Goal: Transaction & Acquisition: Register for event/course

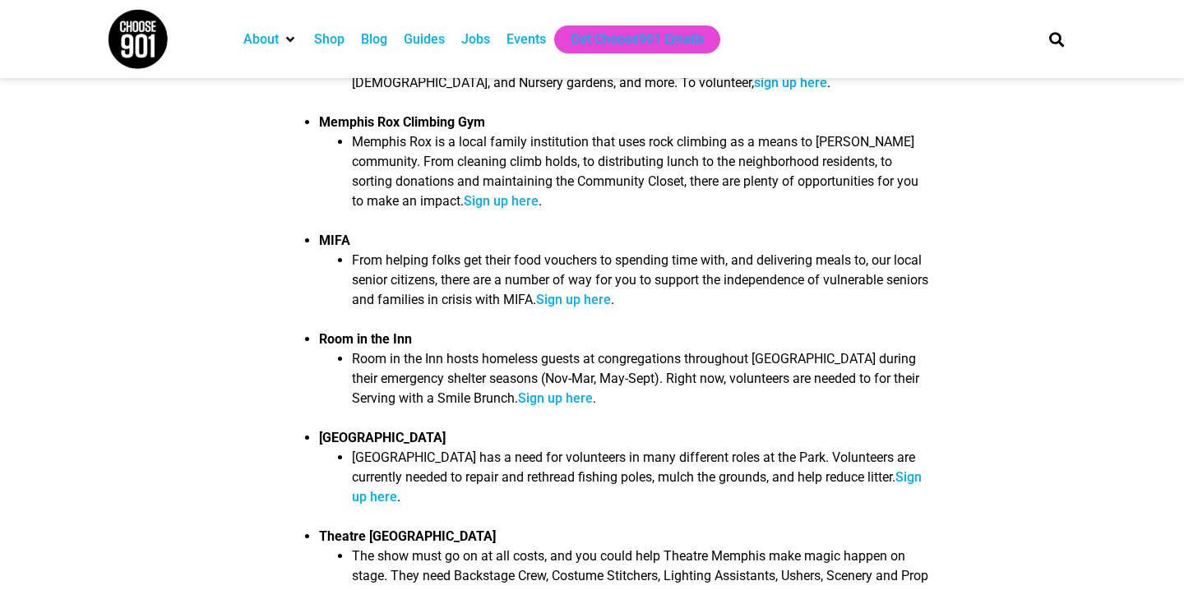
scroll to position [1614, 0]
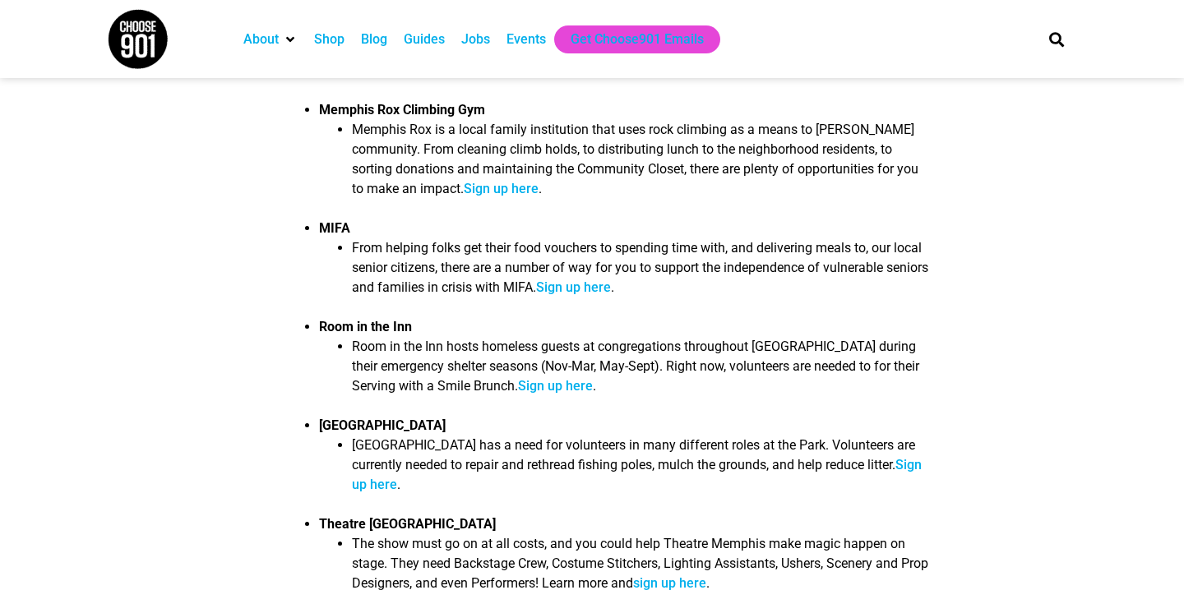
click at [390, 464] on link "Sign up here" at bounding box center [637, 474] width 570 height 35
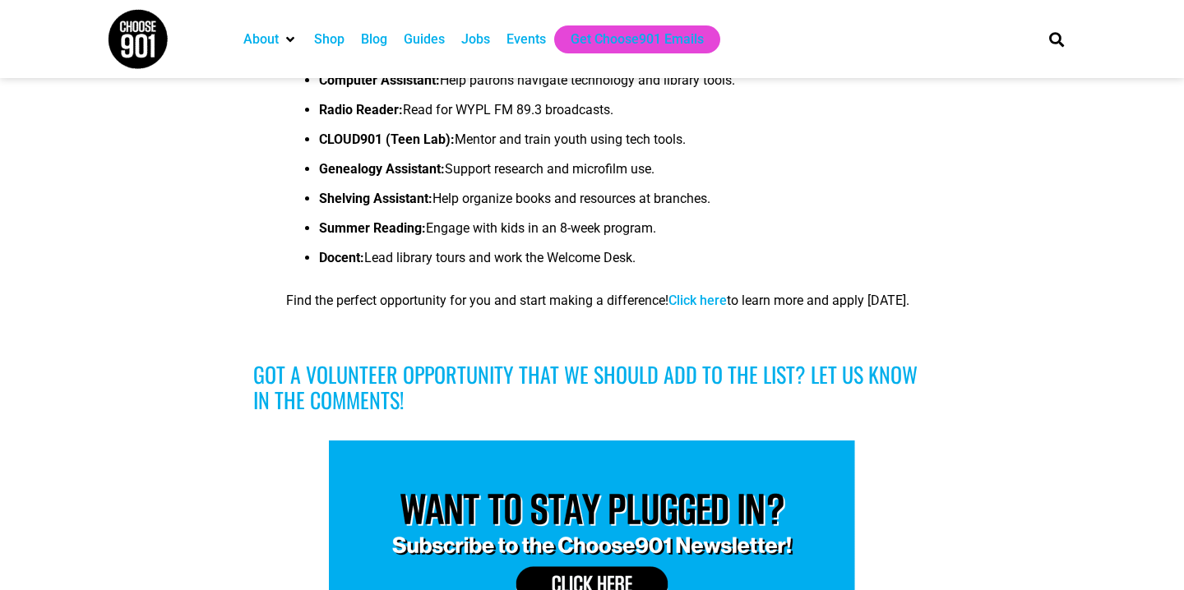
scroll to position [3826, 0]
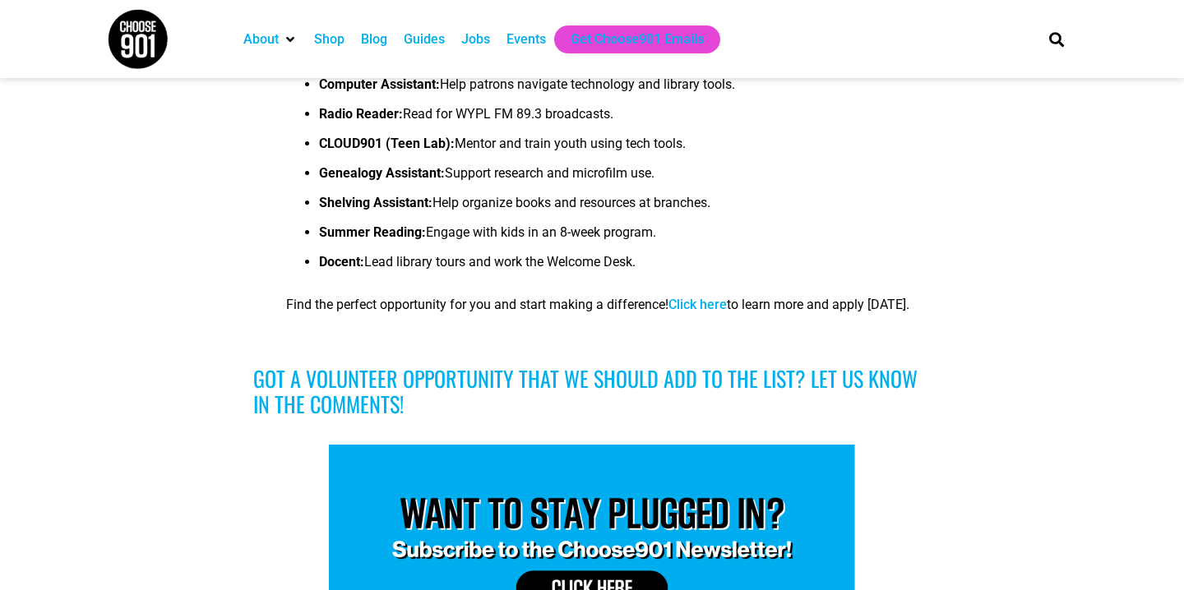
click at [712, 274] on li "Volunteer with Memphis Public Libraries! Looking to make new friends while givi…" at bounding box center [608, 91] width 644 height 506
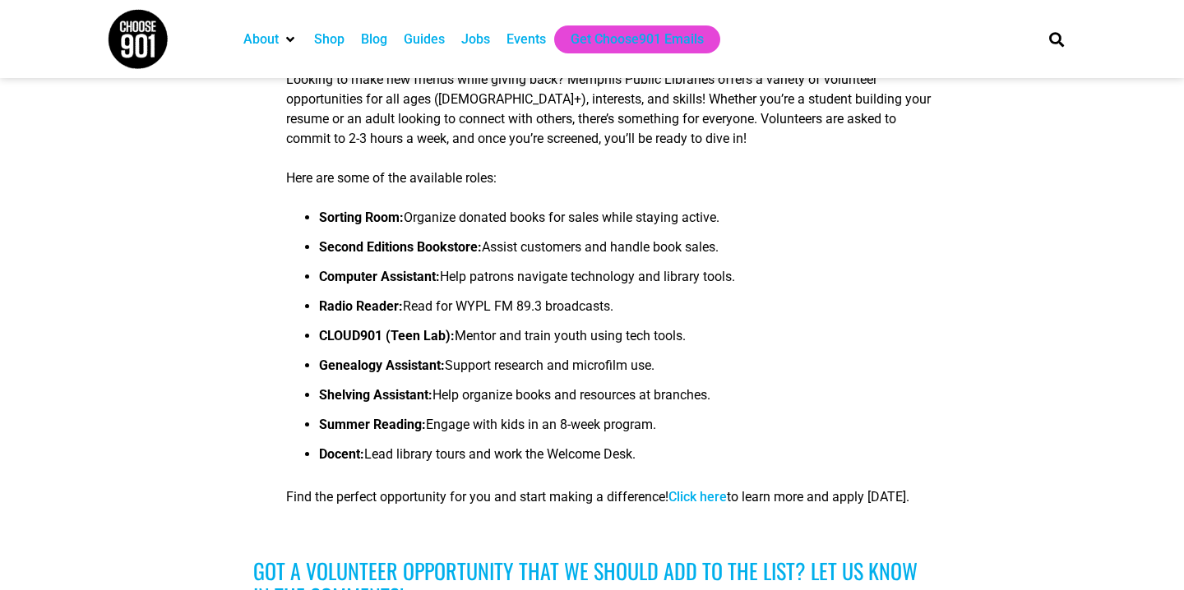
scroll to position [3636, 0]
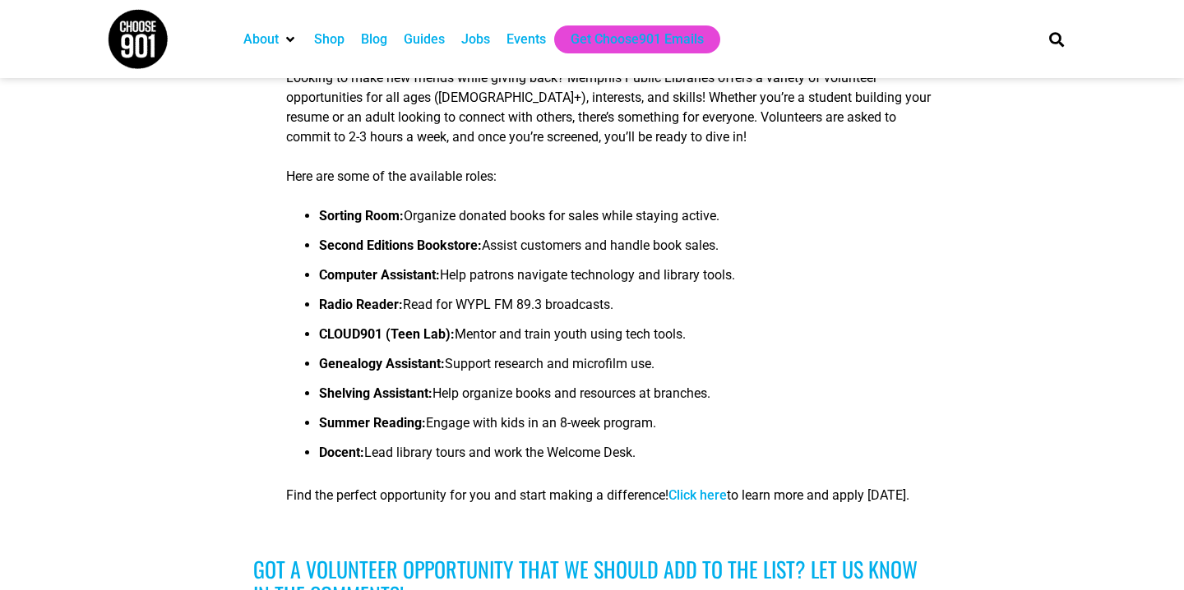
click at [720, 487] on link "Click here" at bounding box center [697, 495] width 58 height 16
drag, startPoint x: 322, startPoint y: 199, endPoint x: 696, endPoint y: 446, distance: 448.0
click at [696, 444] on ul "Sorting Room: Organize donated books for sales while staying active. Second Edi…" at bounding box center [608, 339] width 644 height 266
copy ul "Sorting Room: Organize donated books for sales while staying active. Second Edi…"
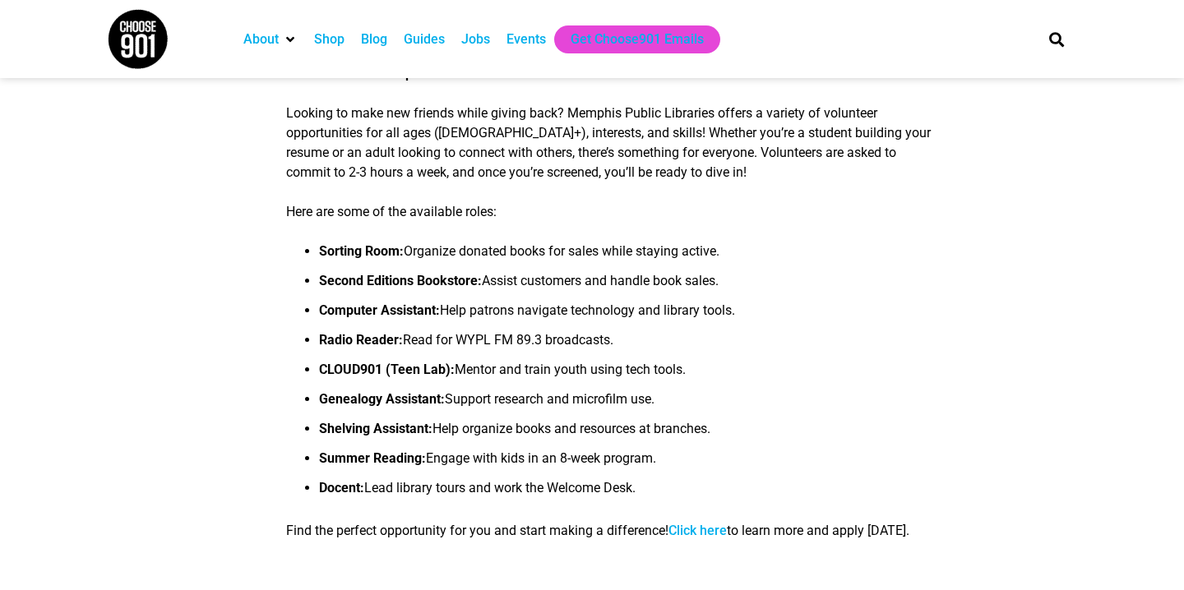
scroll to position [3655, 0]
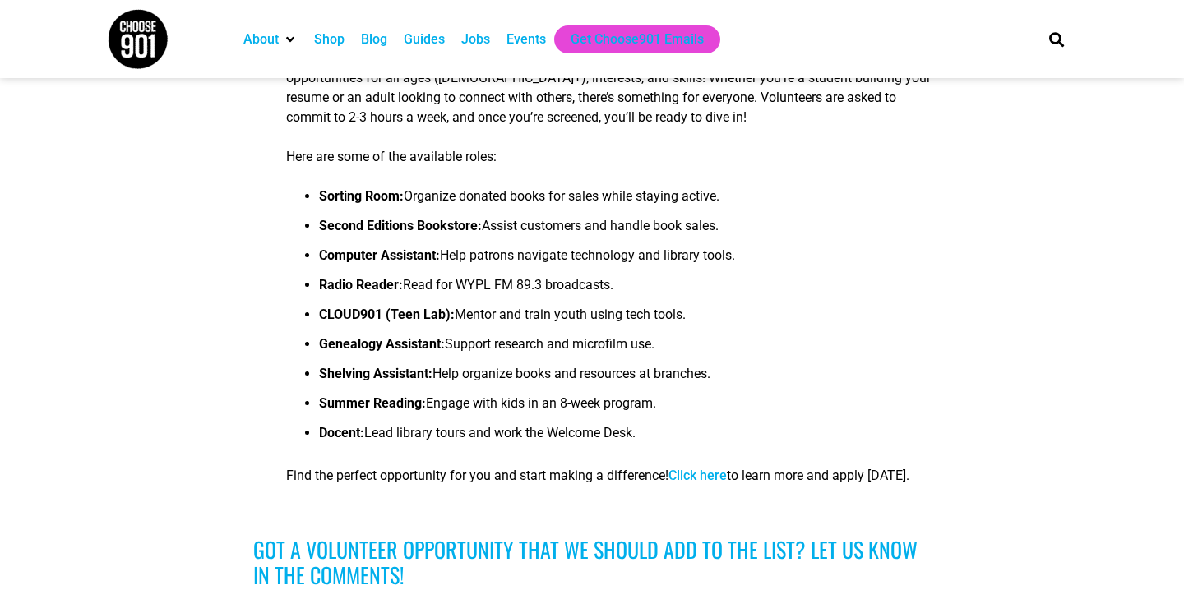
click at [713, 468] on link "Click here" at bounding box center [697, 476] width 58 height 16
